Goal: Information Seeking & Learning: Learn about a topic

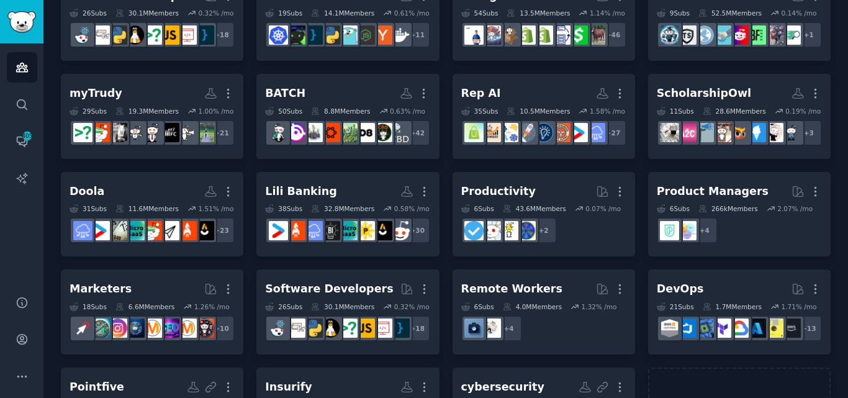
scroll to position [230, 0]
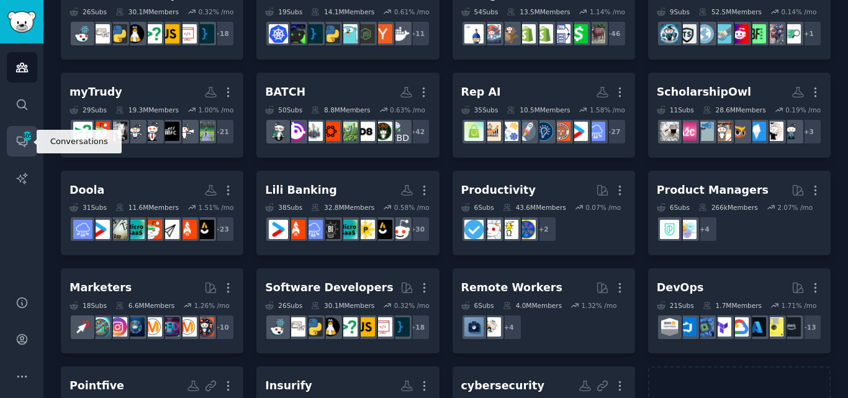
click at [24, 135] on span "405" at bounding box center [27, 136] width 11 height 9
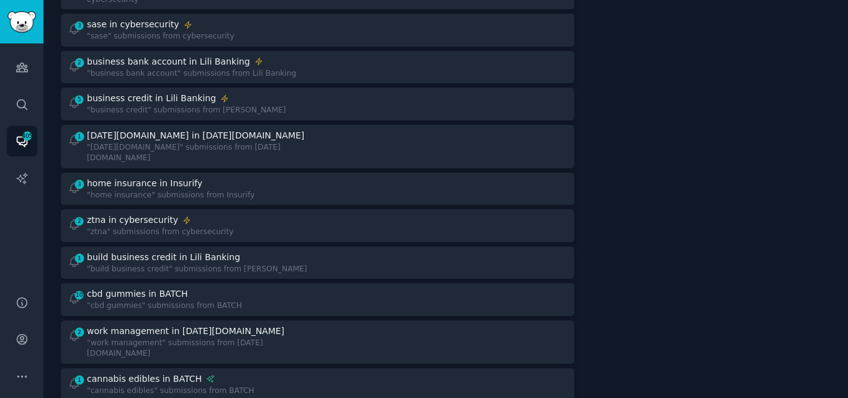
scroll to position [306, 0]
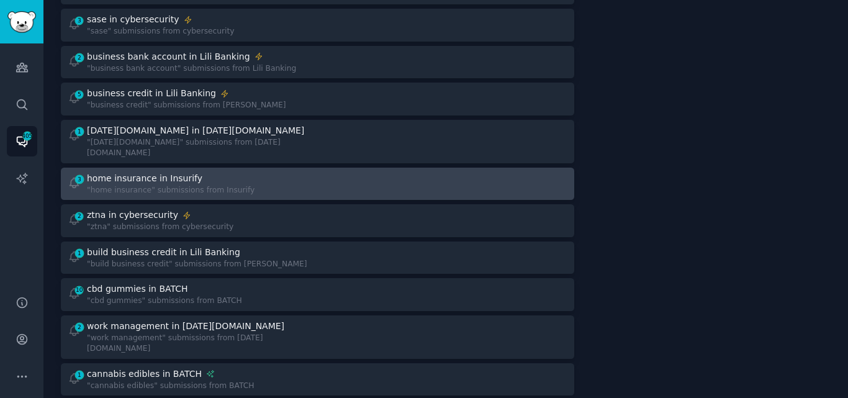
click at [214, 172] on div "home insurance in Insurify" at bounding box center [171, 178] width 168 height 13
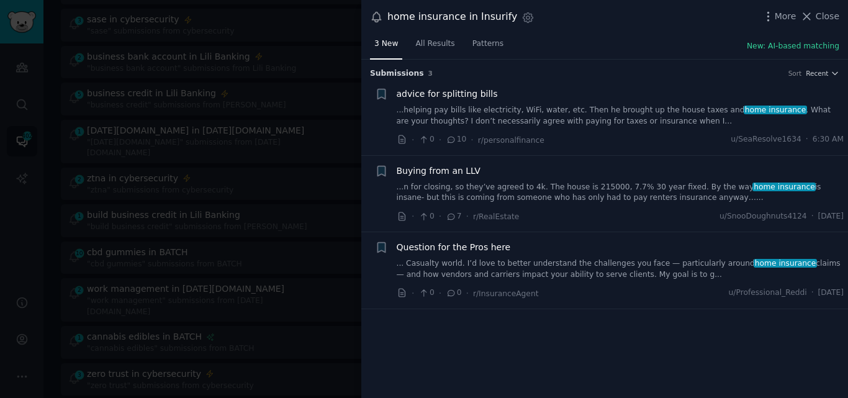
click at [463, 270] on link "... Casualty world. I’d love to better understand the challenges you face — par…" at bounding box center [621, 269] width 448 height 22
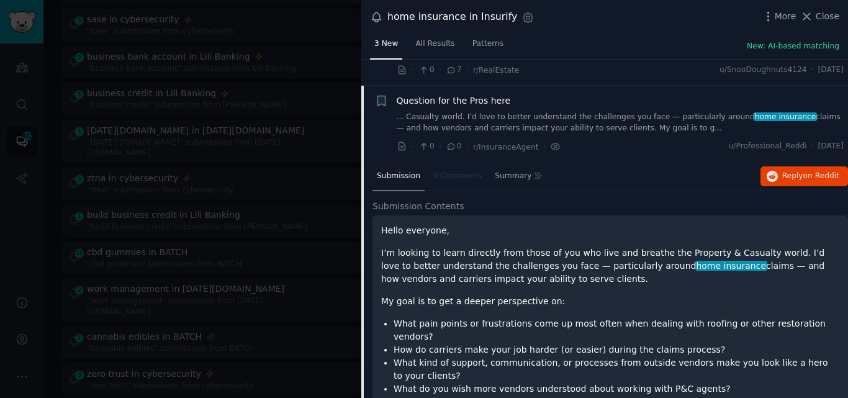
scroll to position [173, 0]
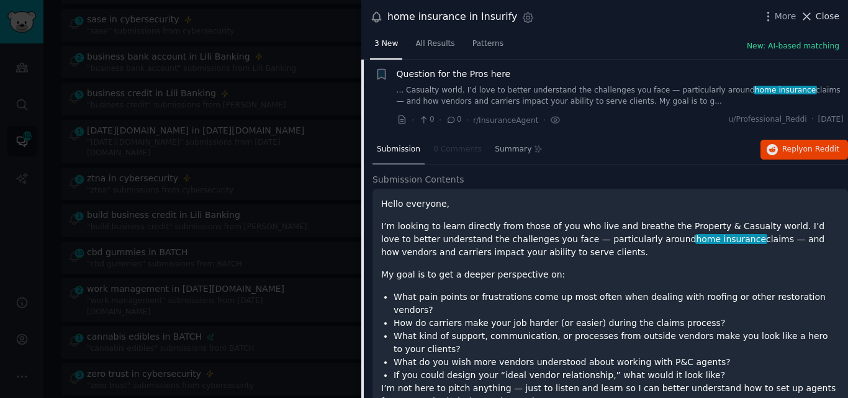
click at [821, 11] on span "Close" at bounding box center [828, 16] width 24 height 13
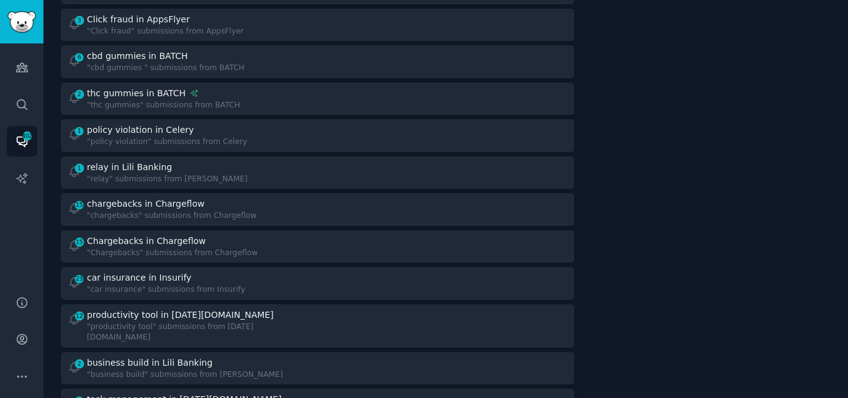
scroll to position [758, 0]
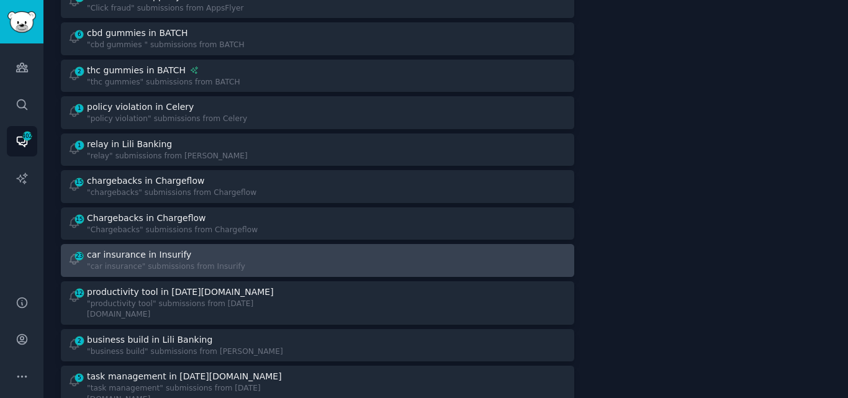
click at [164, 261] on div ""car insurance" submissions from Insurify" at bounding box center [166, 266] width 158 height 11
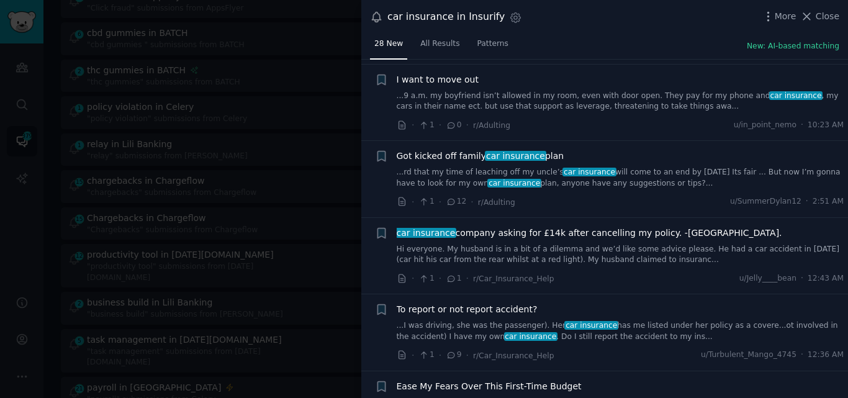
scroll to position [78, 0]
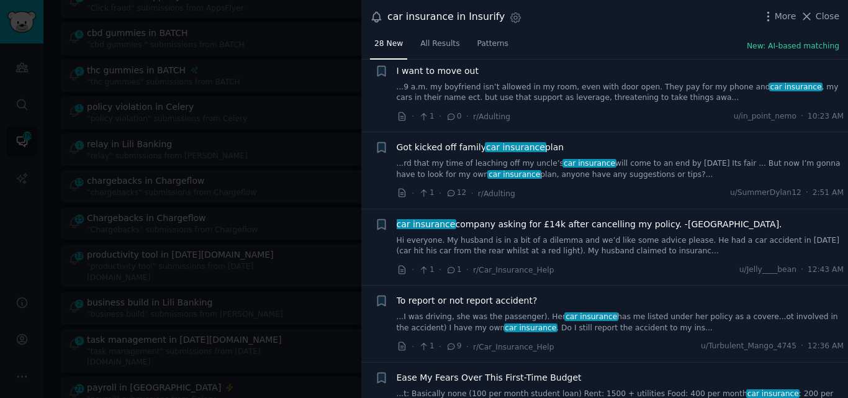
click at [436, 161] on link "...rd that my time of leaching off my uncle’s car insurance will come to an end…" at bounding box center [621, 169] width 448 height 22
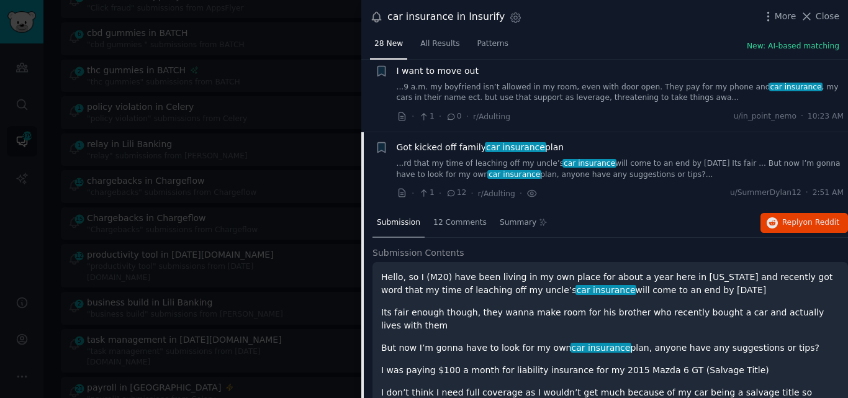
scroll to position [152, 0]
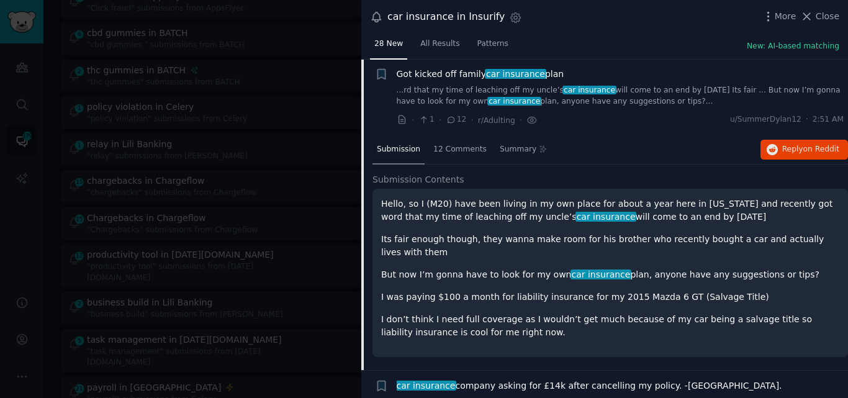
click at [458, 71] on span "Got kicked off family car insurance plan" at bounding box center [481, 74] width 168 height 13
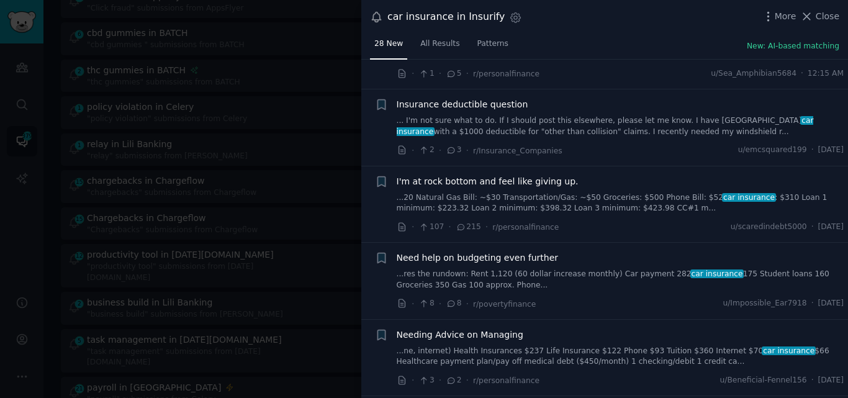
scroll to position [459, 0]
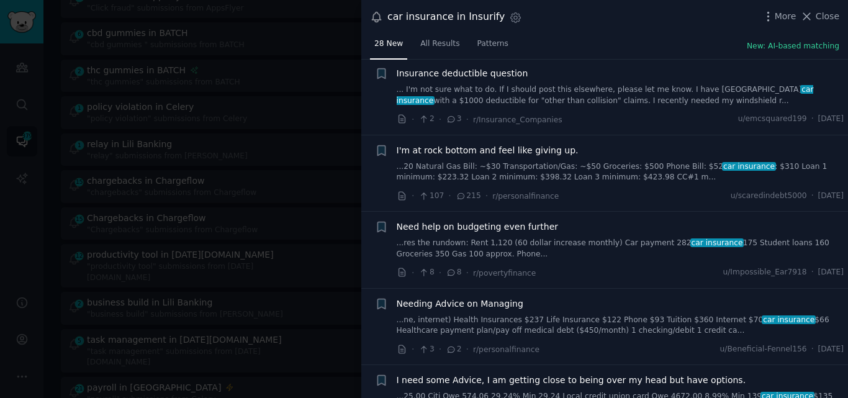
click at [615, 86] on link "... I'm not sure what to do. If I should post this elsewhere, please let me kno…" at bounding box center [621, 95] width 448 height 22
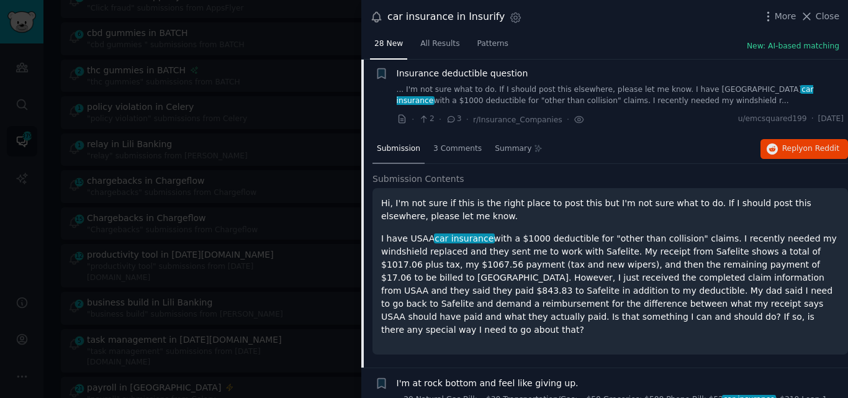
scroll to position [458, 0]
click at [442, 70] on span "Insurance deductible question" at bounding box center [463, 74] width 132 height 13
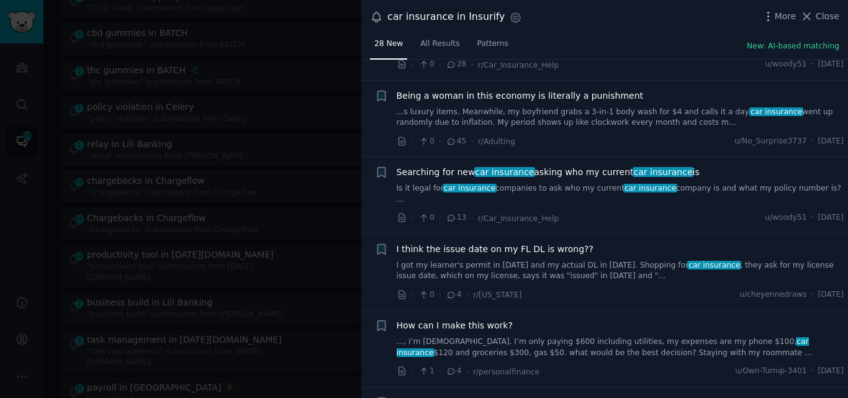
scroll to position [1143, 0]
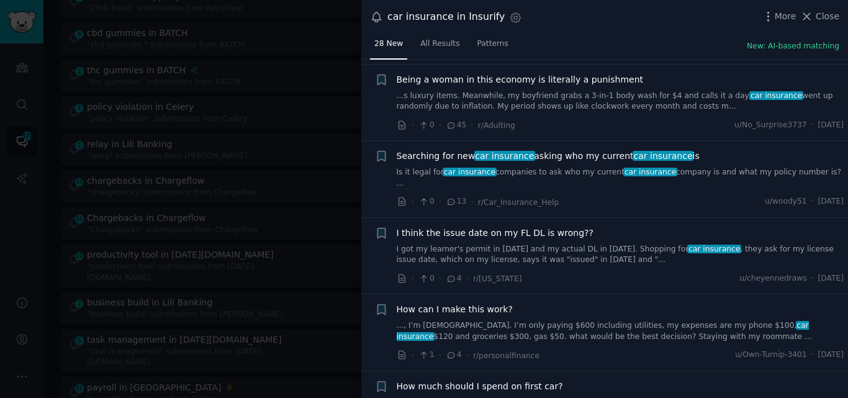
click at [471, 173] on span "car insurance" at bounding box center [470, 172] width 54 height 9
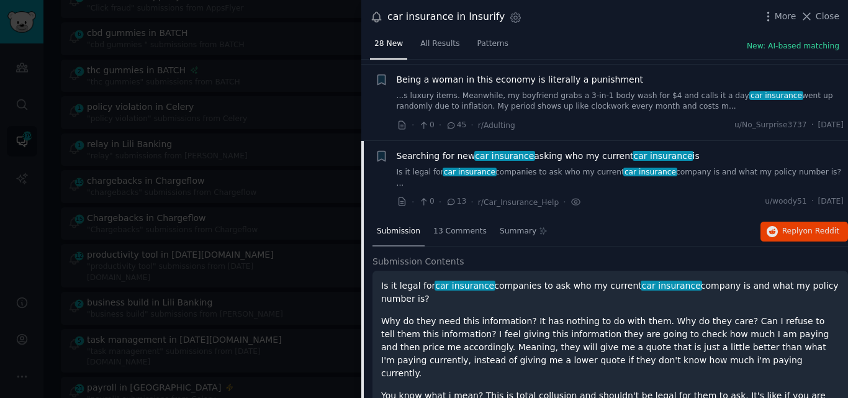
scroll to position [1225, 0]
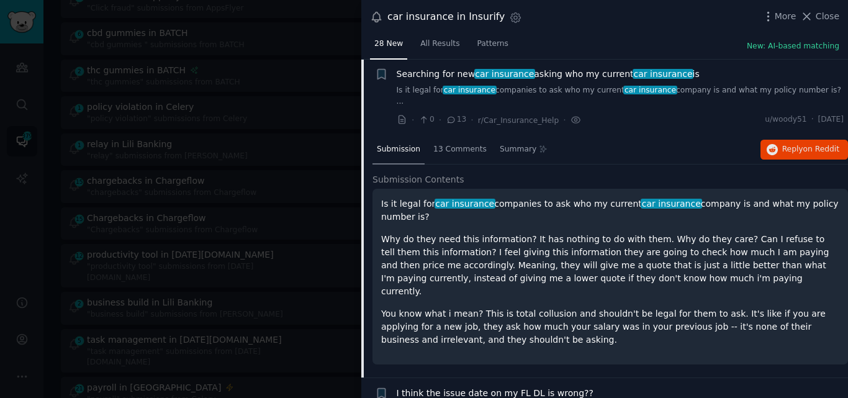
click at [479, 70] on span "car insurance" at bounding box center [504, 74] width 61 height 10
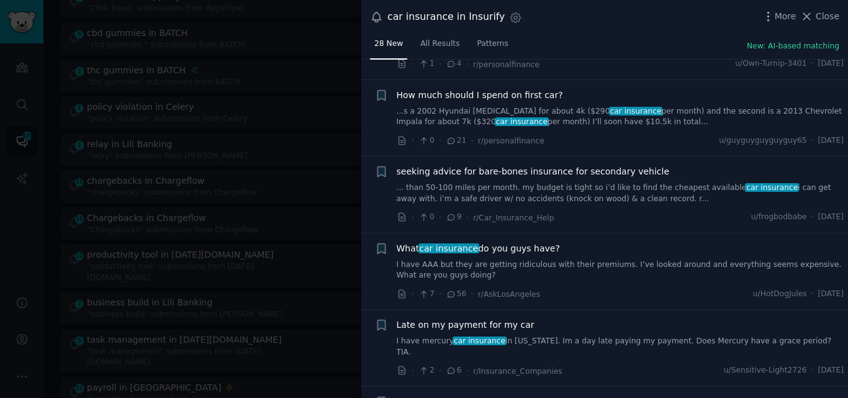
scroll to position [1466, 0]
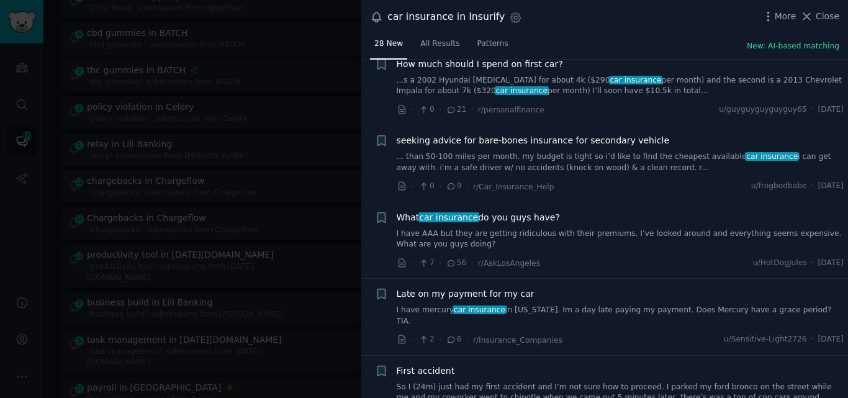
click at [474, 229] on link "I have AAA but they are getting ridiculous with their premiums. I’ve looked aro…" at bounding box center [621, 240] width 448 height 22
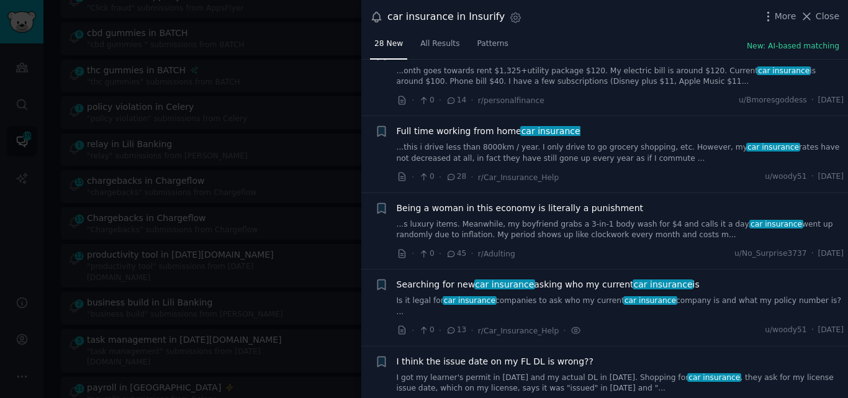
scroll to position [1007, 0]
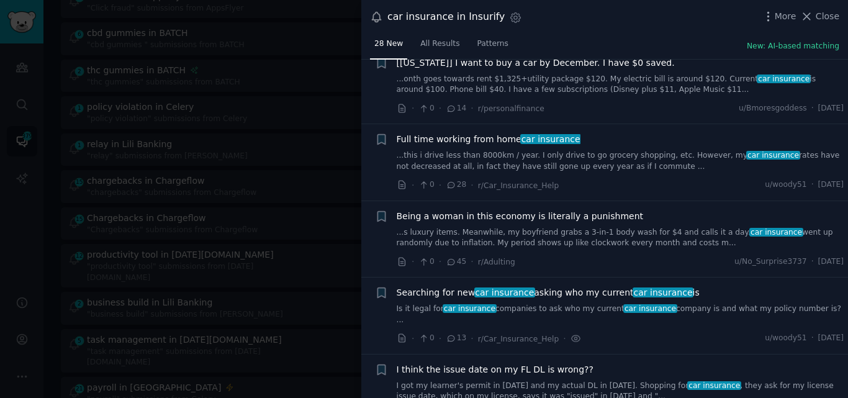
click at [507, 163] on link "...this i drive less than 8000km / year. I only drive to go grocery shopping, e…" at bounding box center [621, 161] width 448 height 22
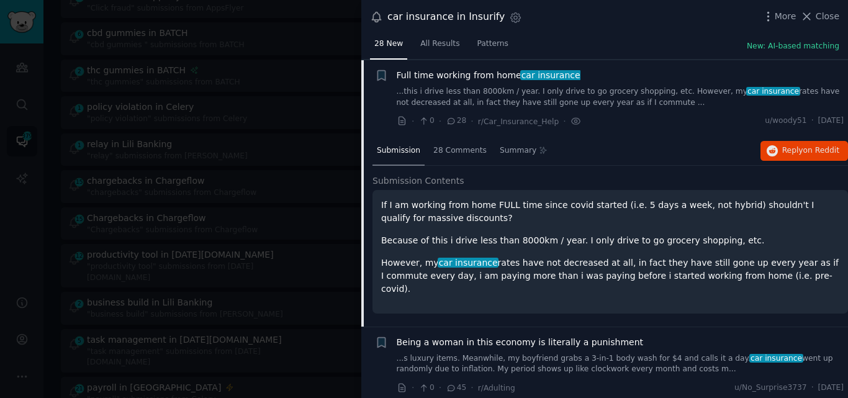
scroll to position [1072, 0]
